Goal: Use online tool/utility: Utilize a website feature to perform a specific function

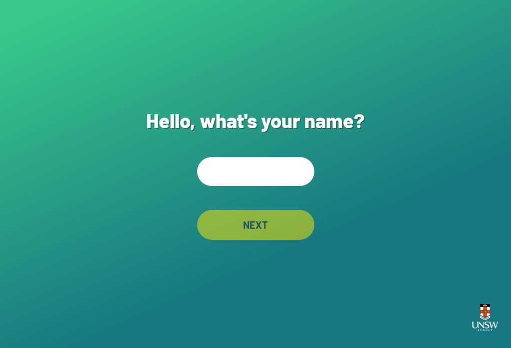
click at [221, 186] on input "text" at bounding box center [255, 171] width 117 height 29
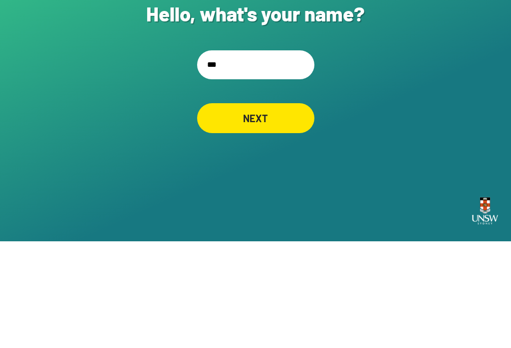
type input "****"
click at [275, 210] on div "NEXT" at bounding box center [255, 225] width 117 height 30
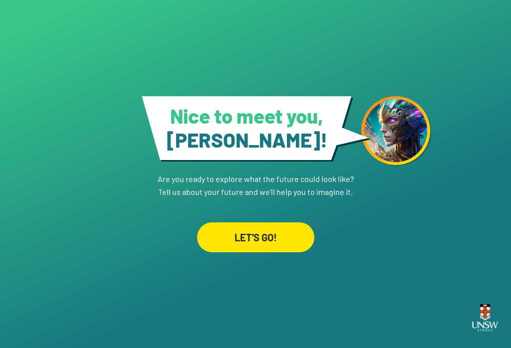
click at [279, 234] on div "LET'S GO!" at bounding box center [255, 237] width 117 height 30
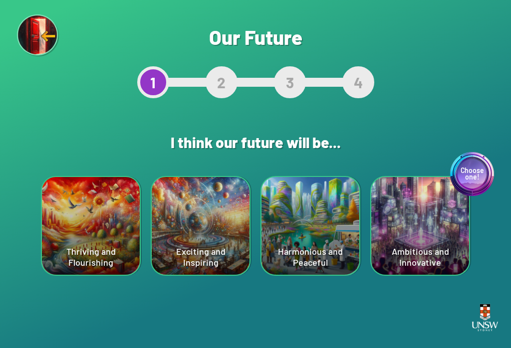
click at [404, 245] on div "Choose one! Ambitious and Innovative" at bounding box center [420, 226] width 98 height 98
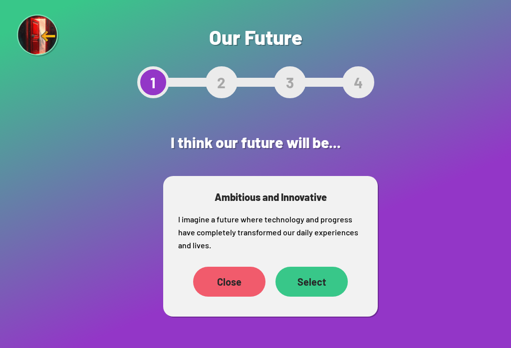
click at [298, 287] on div "Select" at bounding box center [311, 282] width 72 height 30
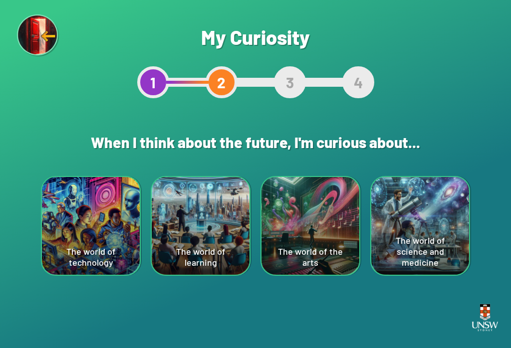
click at [212, 241] on div "The world of learning" at bounding box center [201, 226] width 98 height 98
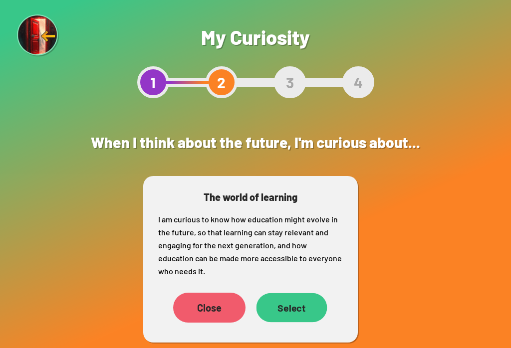
click at [290, 304] on div "Select" at bounding box center [291, 307] width 71 height 29
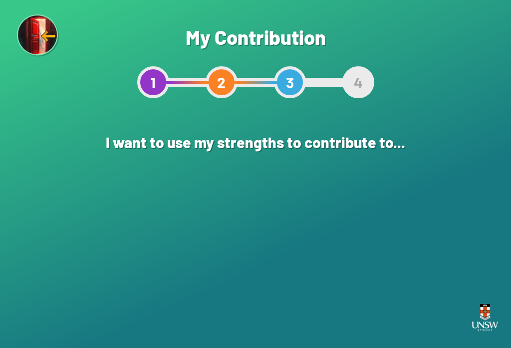
click at [203, 239] on div "Creating a more environmentally sustainable world" at bounding box center [201, 226] width 98 height 98
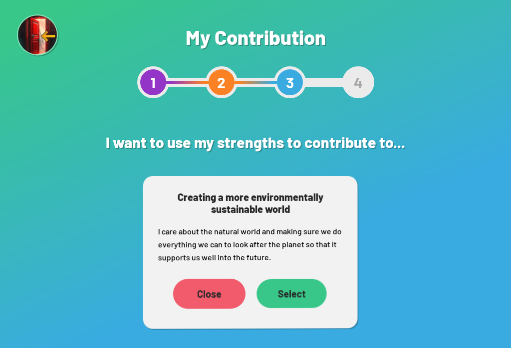
click at [294, 296] on div "Select" at bounding box center [291, 293] width 70 height 29
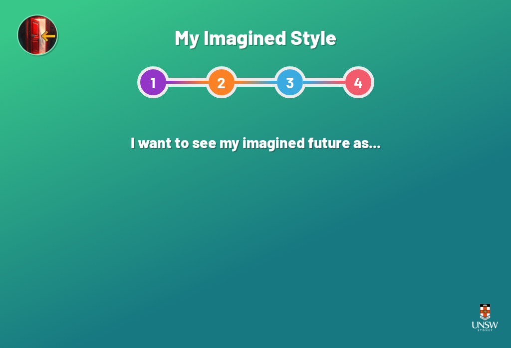
click at [264, 244] on div "An Illustration" at bounding box center [256, 226] width 98 height 98
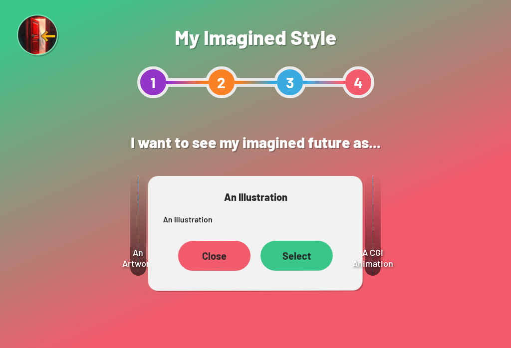
click at [301, 265] on div "Select" at bounding box center [296, 256] width 72 height 30
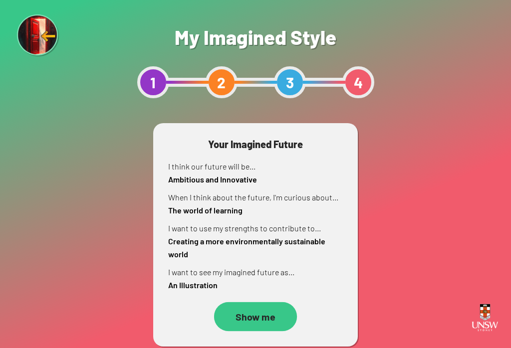
click at [238, 315] on div "Show me" at bounding box center [255, 316] width 83 height 29
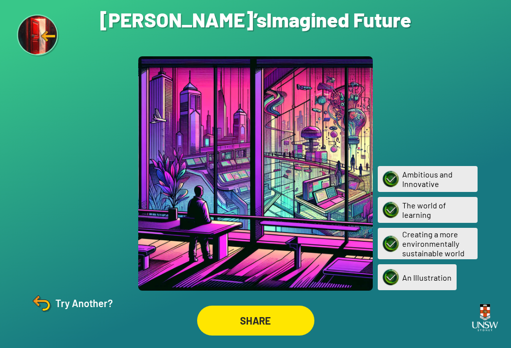
click at [84, 315] on div "Try Another?" at bounding box center [70, 303] width 83 height 24
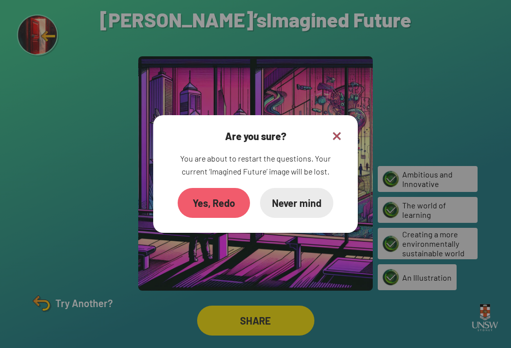
click at [221, 216] on div "Yes, Redo" at bounding box center [214, 203] width 72 height 30
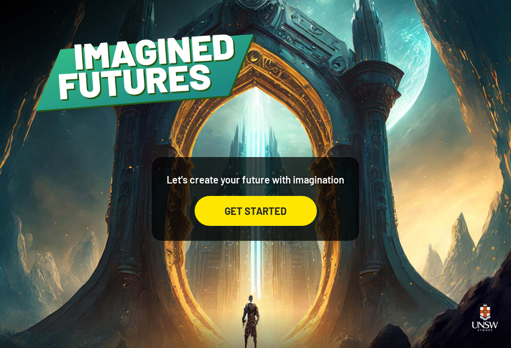
click at [278, 217] on div "GET STARTED" at bounding box center [256, 211] width 122 height 30
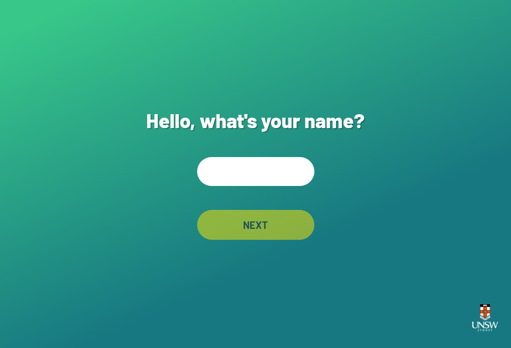
click at [266, 183] on input "text" at bounding box center [255, 171] width 117 height 29
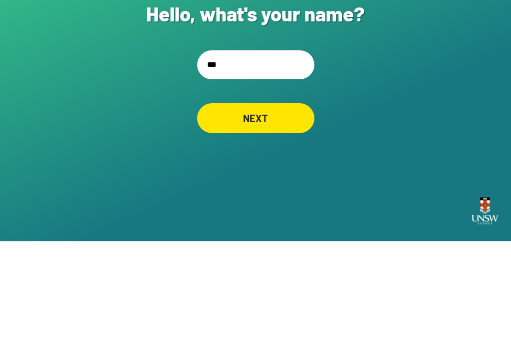
type input "****"
click at [275, 210] on div "NEXT" at bounding box center [255, 225] width 117 height 30
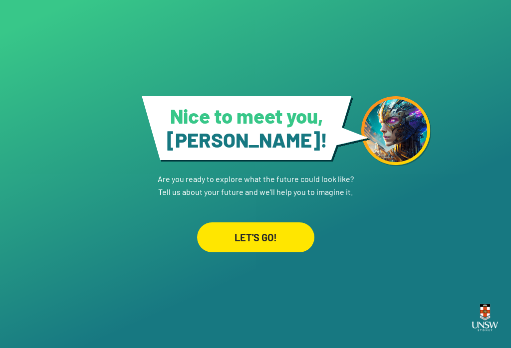
click at [290, 231] on div "LET'S GO!" at bounding box center [255, 237] width 117 height 30
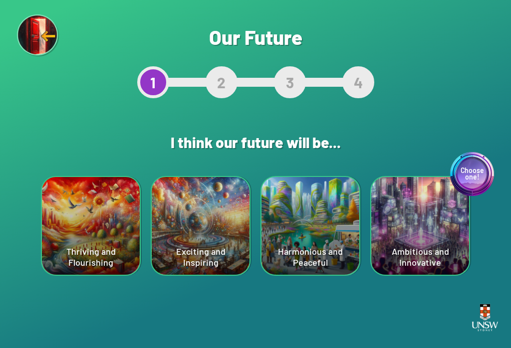
click at [71, 231] on div "Thriving and Flourishing" at bounding box center [91, 226] width 98 height 98
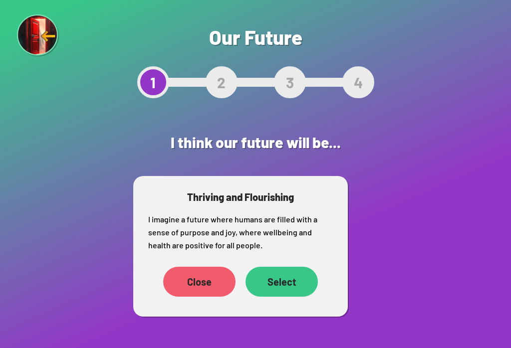
click at [293, 279] on div "Select" at bounding box center [281, 282] width 72 height 30
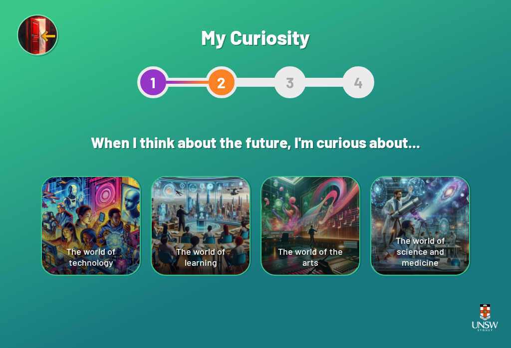
click at [409, 104] on div "Are you sure? This will reset your answers Yes, Redo Never mind My Curiosity 1 …" at bounding box center [255, 174] width 511 height 348
click at [102, 231] on div "The world of technology" at bounding box center [91, 226] width 98 height 98
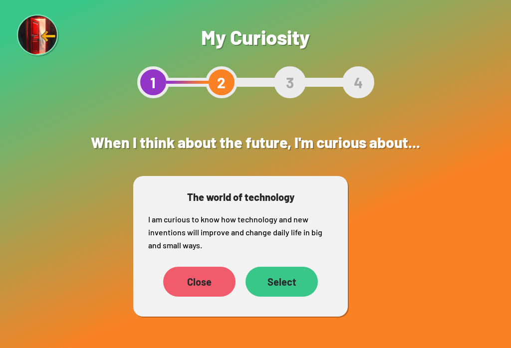
click at [290, 278] on div "Select" at bounding box center [281, 282] width 72 height 30
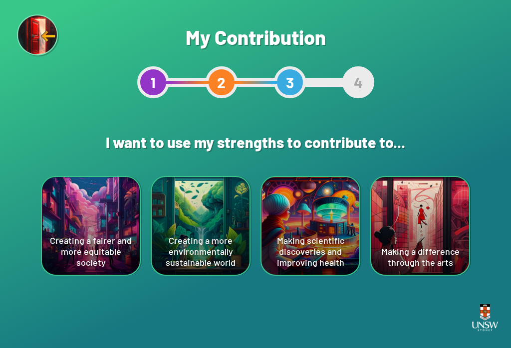
click at [222, 268] on div "Creating a more environmentally sustainable world" at bounding box center [201, 226] width 98 height 98
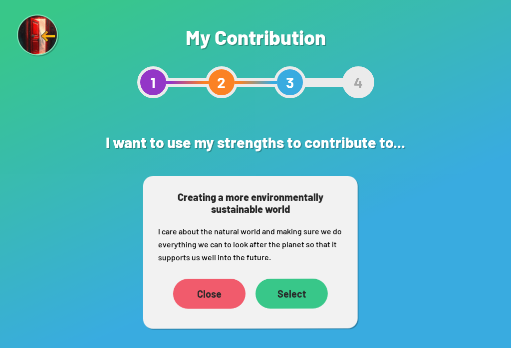
click at [300, 322] on div "Creating a more environmentally sustainable world I care about the natural worl…" at bounding box center [250, 252] width 214 height 153
click at [310, 298] on div "Select" at bounding box center [291, 294] width 72 height 30
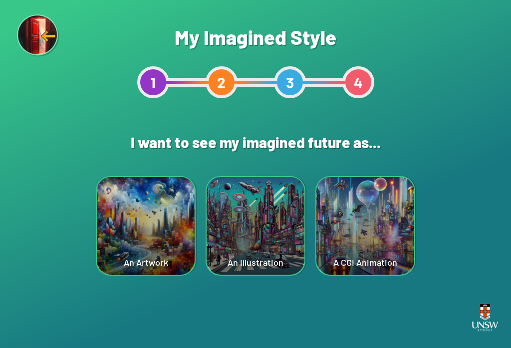
click at [307, 297] on div "Are you sure? This will reset your answers Yes, Redo Never mind My Imagined Sty…" at bounding box center [255, 174] width 511 height 348
click at [392, 250] on div "A CGI Animation" at bounding box center [365, 226] width 98 height 98
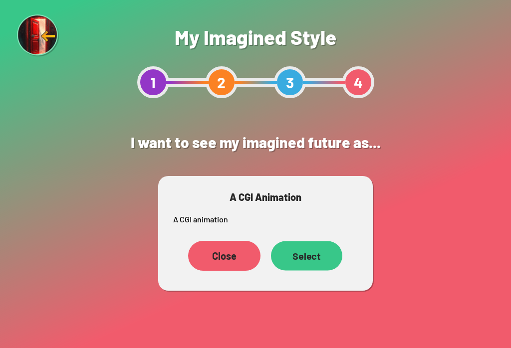
click at [329, 259] on div "Select" at bounding box center [306, 255] width 71 height 29
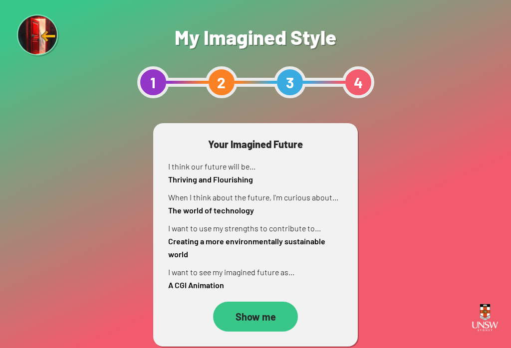
click at [270, 317] on div "Show me" at bounding box center [255, 317] width 85 height 30
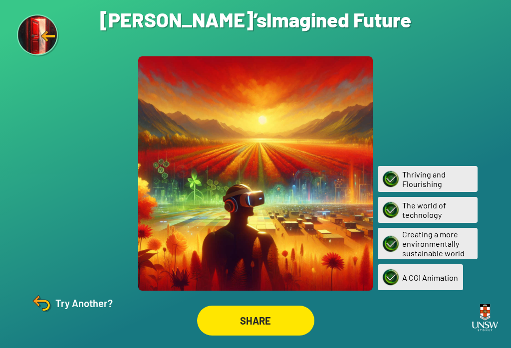
click at [289, 322] on div "SHARE" at bounding box center [255, 321] width 117 height 30
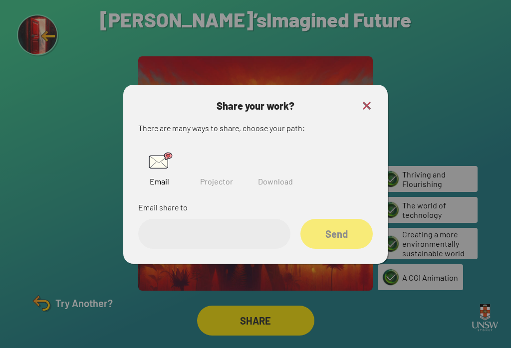
click at [216, 175] on img at bounding box center [217, 161] width 32 height 32
click at [161, 176] on img at bounding box center [159, 161] width 32 height 32
click at [368, 111] on img at bounding box center [367, 106] width 12 height 12
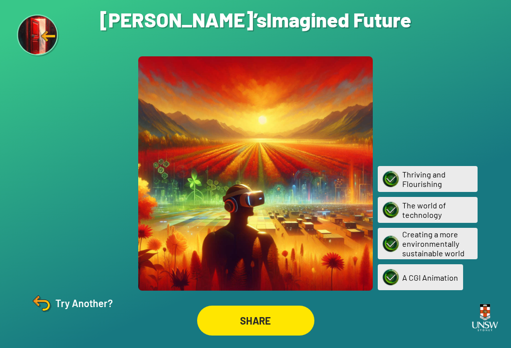
click at [251, 331] on div "SHARE" at bounding box center [255, 321] width 117 height 30
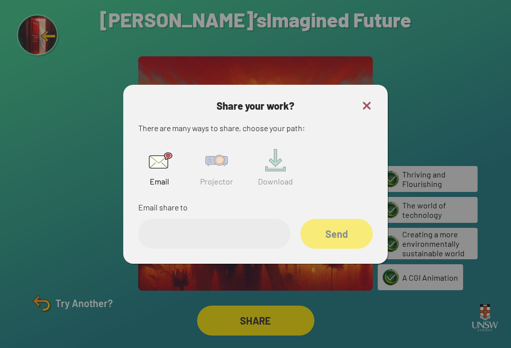
click at [223, 174] on img at bounding box center [217, 161] width 32 height 32
click at [201, 233] on input "text" at bounding box center [214, 234] width 152 height 30
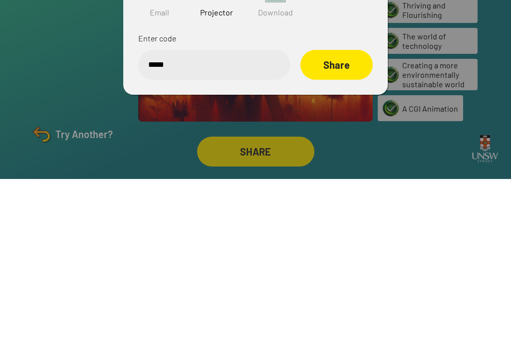
type input "******"
click at [339, 219] on div "Share" at bounding box center [336, 234] width 72 height 30
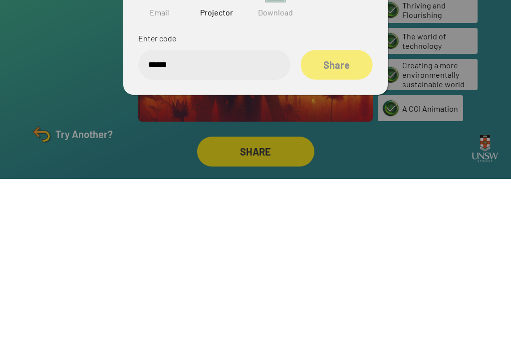
scroll to position [15, 0]
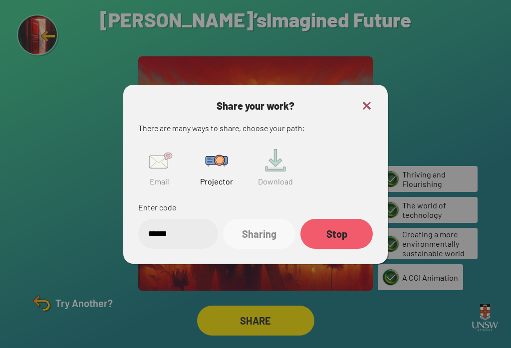
click at [364, 100] on img at bounding box center [367, 106] width 12 height 12
